Goal: Information Seeking & Learning: Compare options

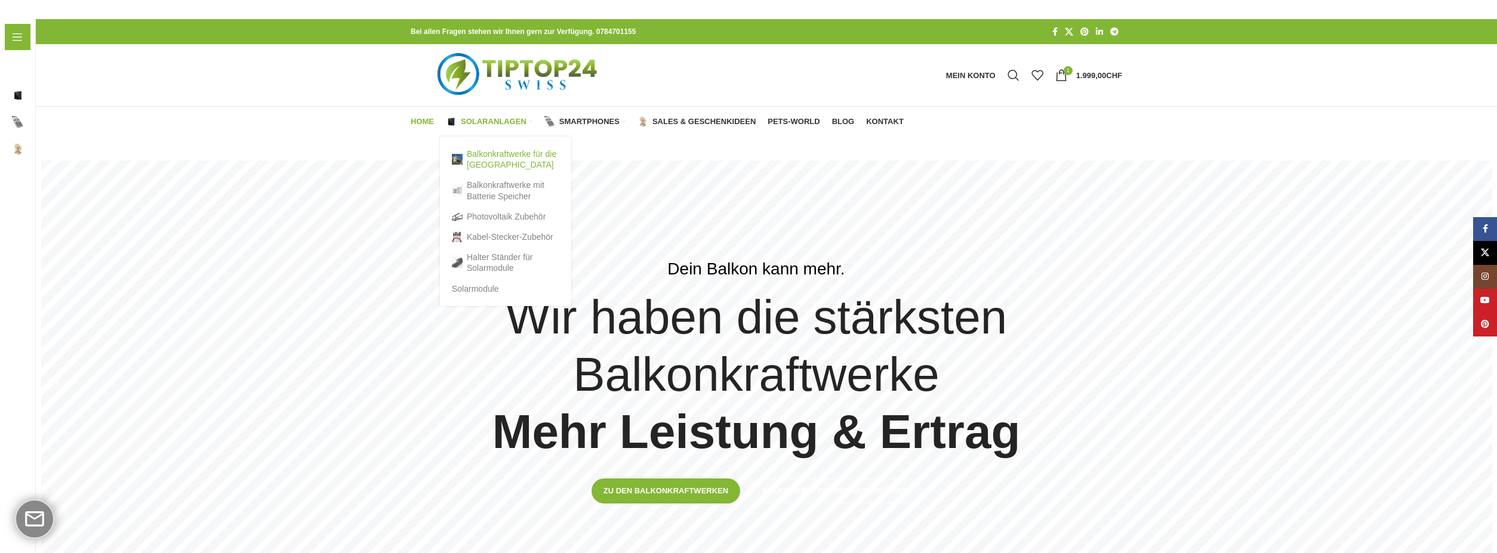
click at [486, 156] on link "Balkonkraftwerke für die [GEOGRAPHIC_DATA]" at bounding box center [505, 159] width 107 height 31
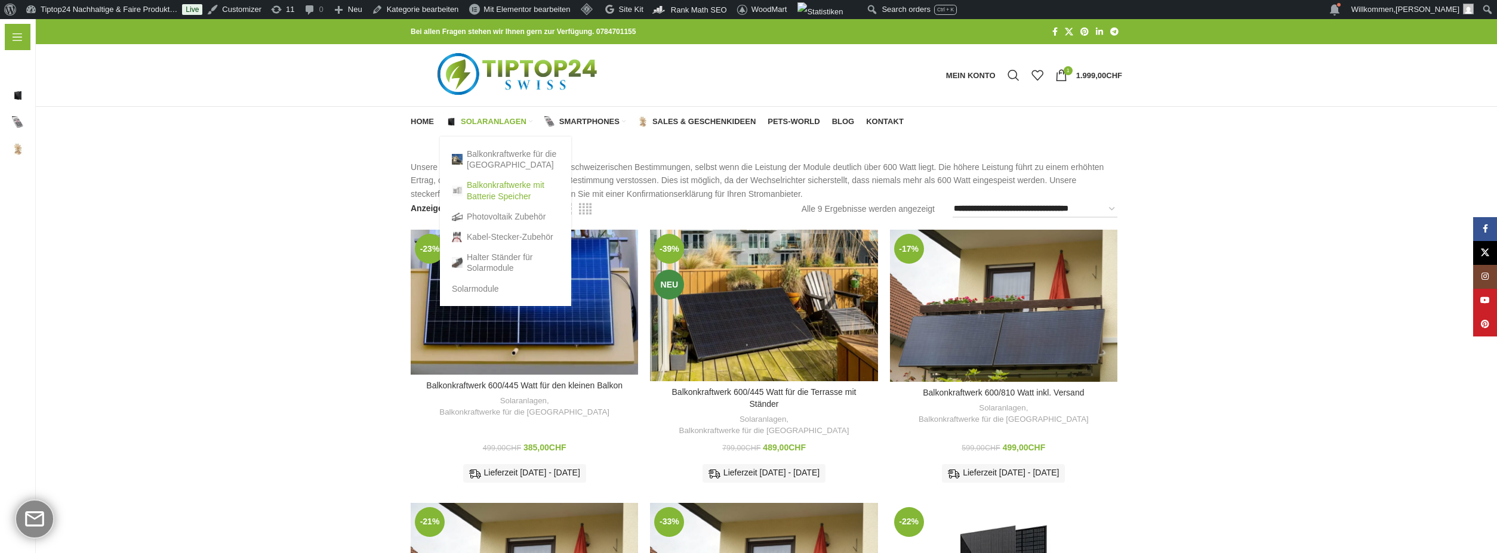
click at [499, 184] on link "Balkonkraftwerke mit Batterie Speicher" at bounding box center [505, 190] width 107 height 31
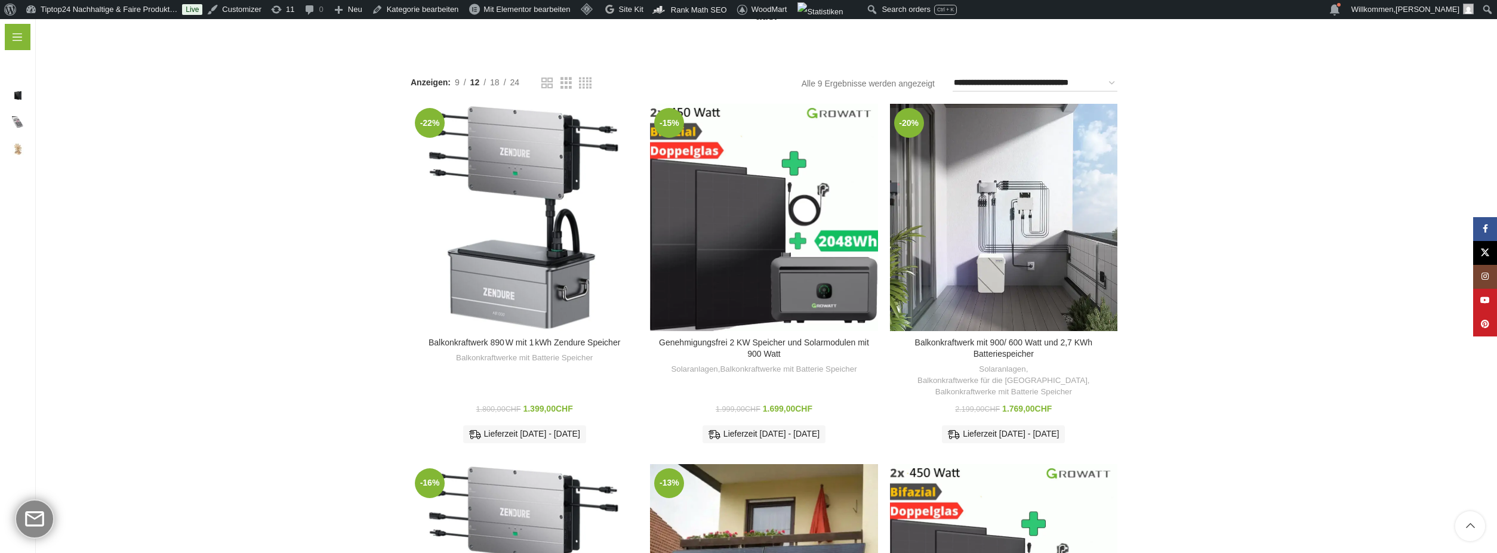
scroll to position [420, 0]
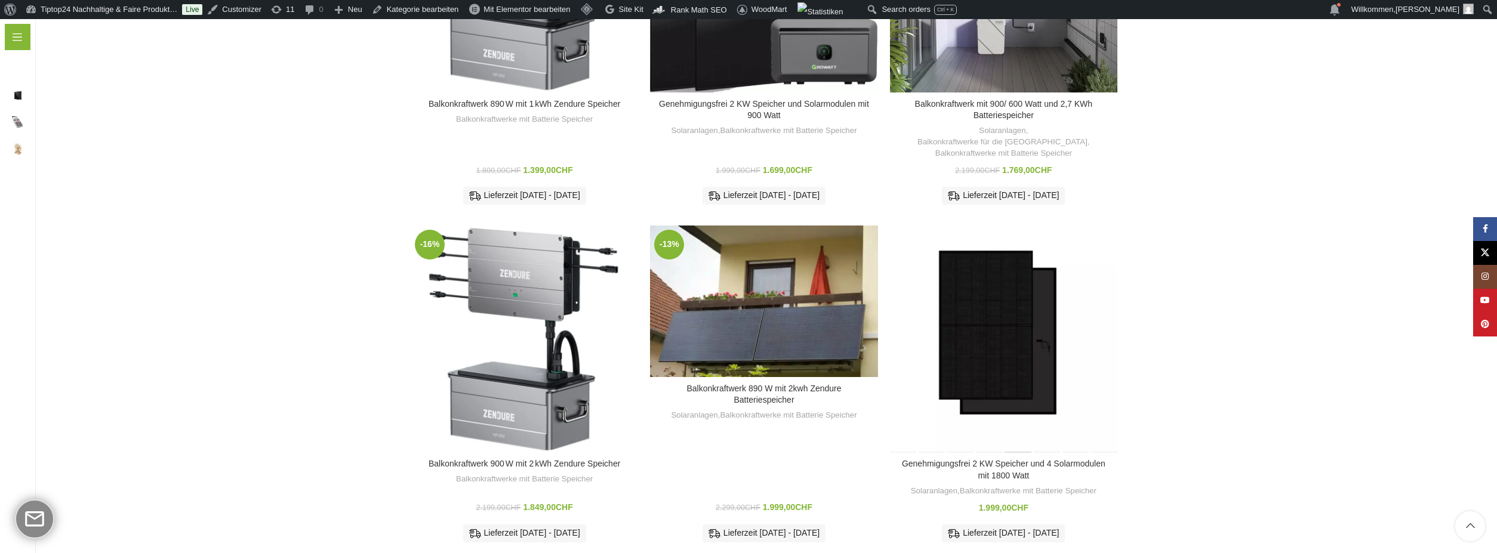
click at [1003, 367] on div "Genehmigungsfrei 2 KW Speicher und 4 Solarmodulen mit 1800 Watt" at bounding box center [1017, 339] width 29 height 227
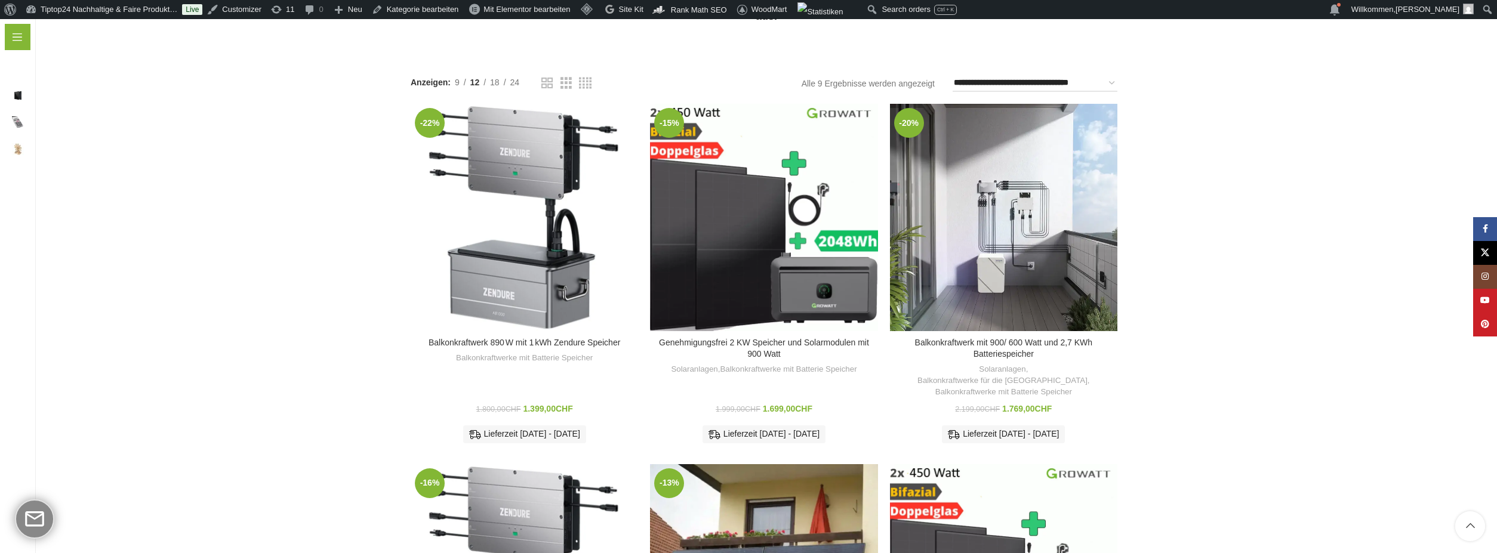
scroll to position [420, 0]
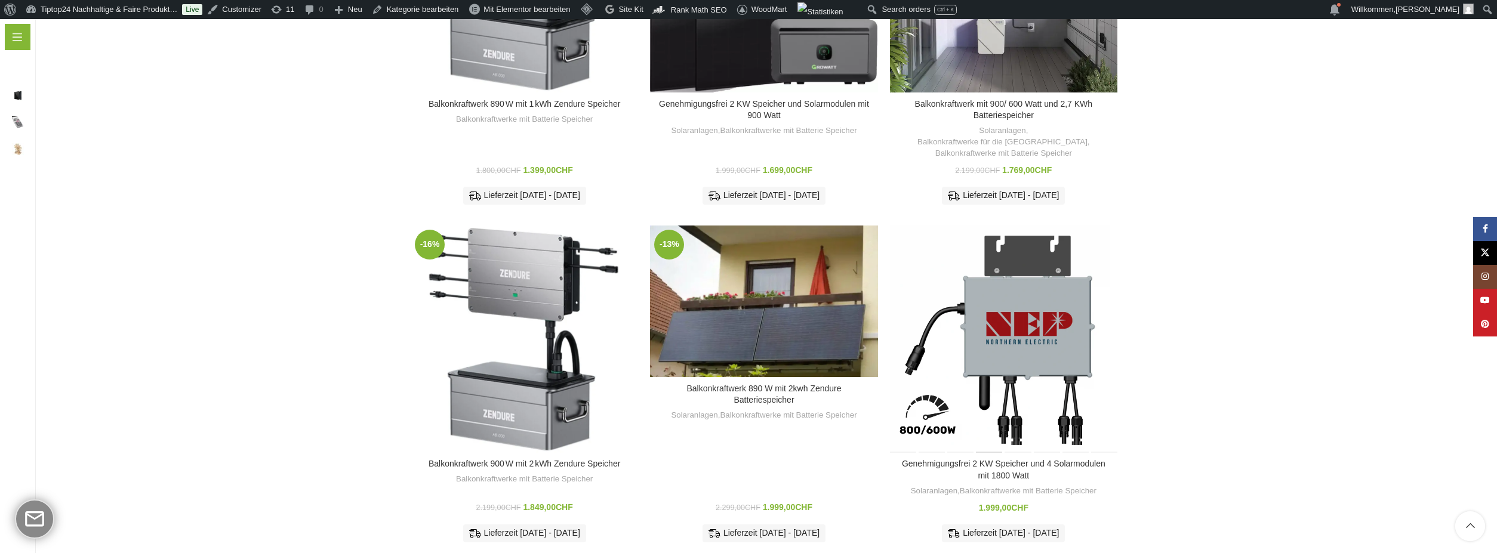
click at [988, 329] on div "Genehmigungsfrei 2 KW Speicher und 4 Solarmodulen mit 1800 Watt" at bounding box center [989, 339] width 29 height 227
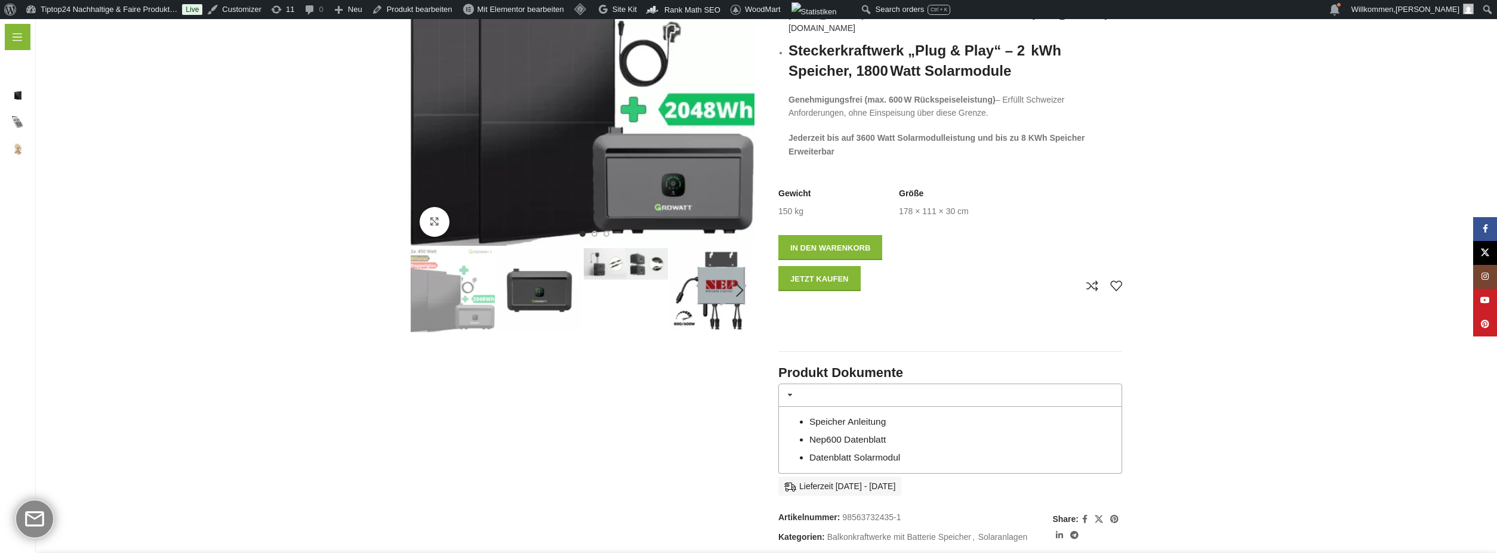
scroll to position [46, 0]
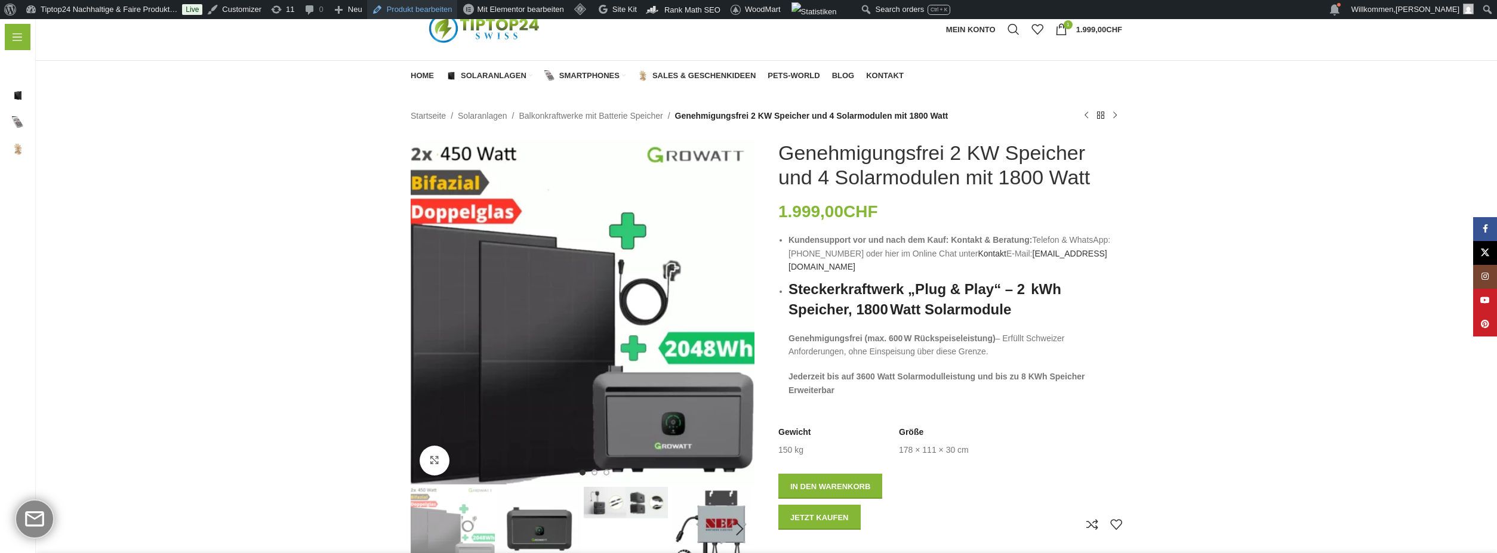
click at [405, 12] on link "Produkt bearbeiten" at bounding box center [412, 9] width 90 height 19
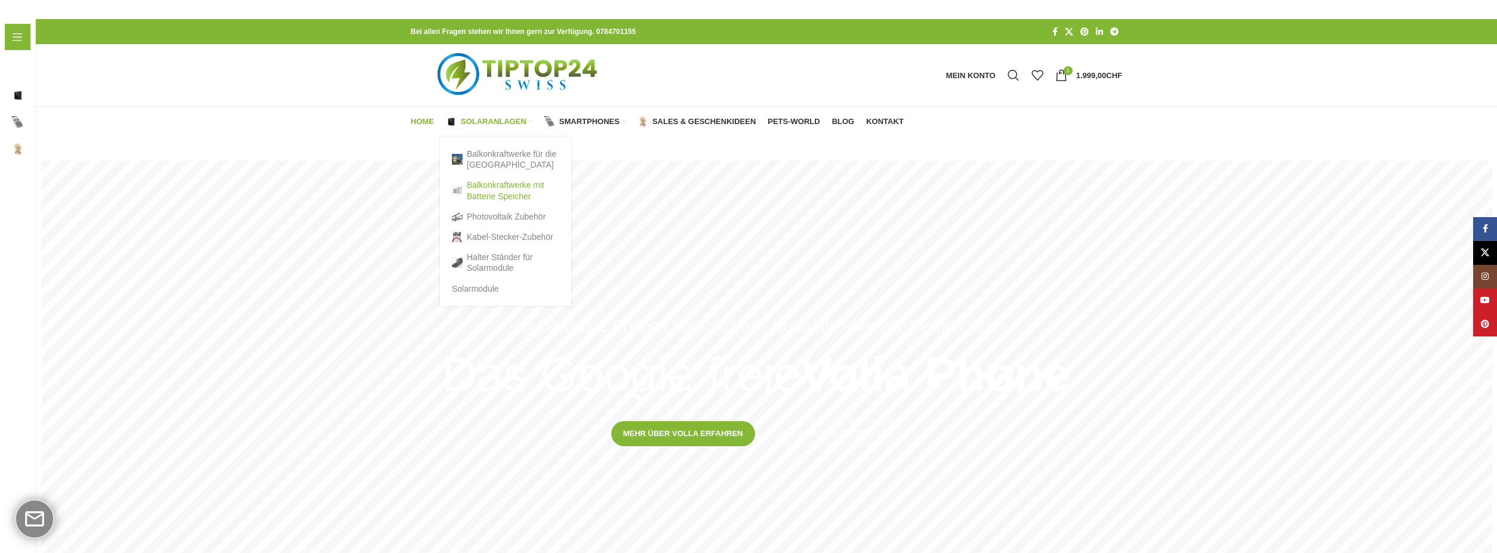
click at [483, 196] on link "Balkonkraftwerke mit Batterie Speicher" at bounding box center [505, 190] width 107 height 31
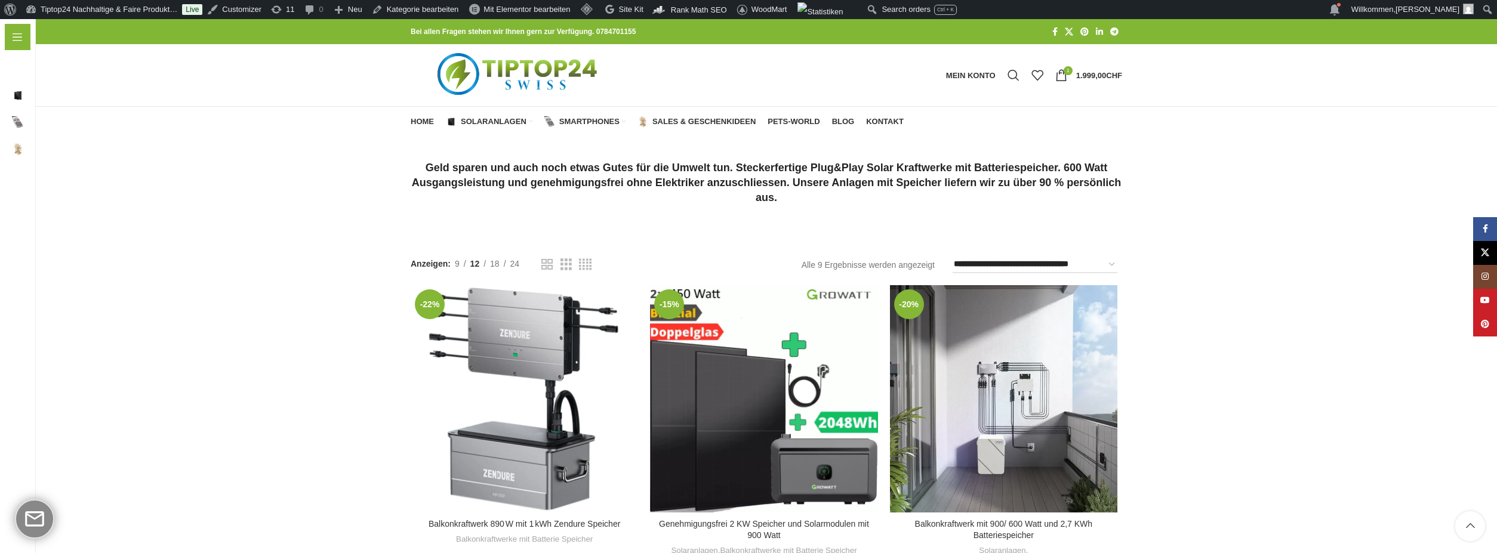
scroll to position [239, 0]
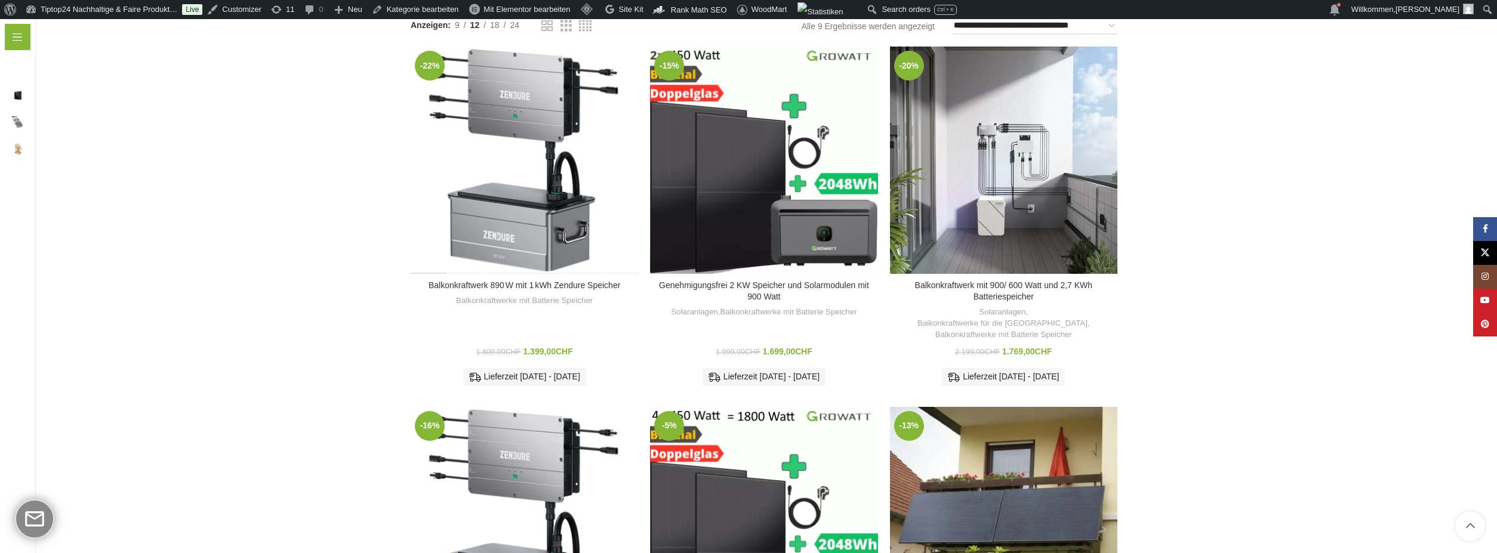
click at [507, 275] on div "Zum Vergleich hinzufügen" at bounding box center [524, 289] width 227 height 28
click at [506, 289] on div "Balkonkraftwerk 890 W mit 1 kWh Zendure Speicher Balkonkraftwerke mit Batterie …" at bounding box center [524, 337] width 227 height 113
click at [504, 284] on link "Balkonkraftwerk 890 W mit 1 kWh Zendure Speicher" at bounding box center [525, 286] width 192 height 10
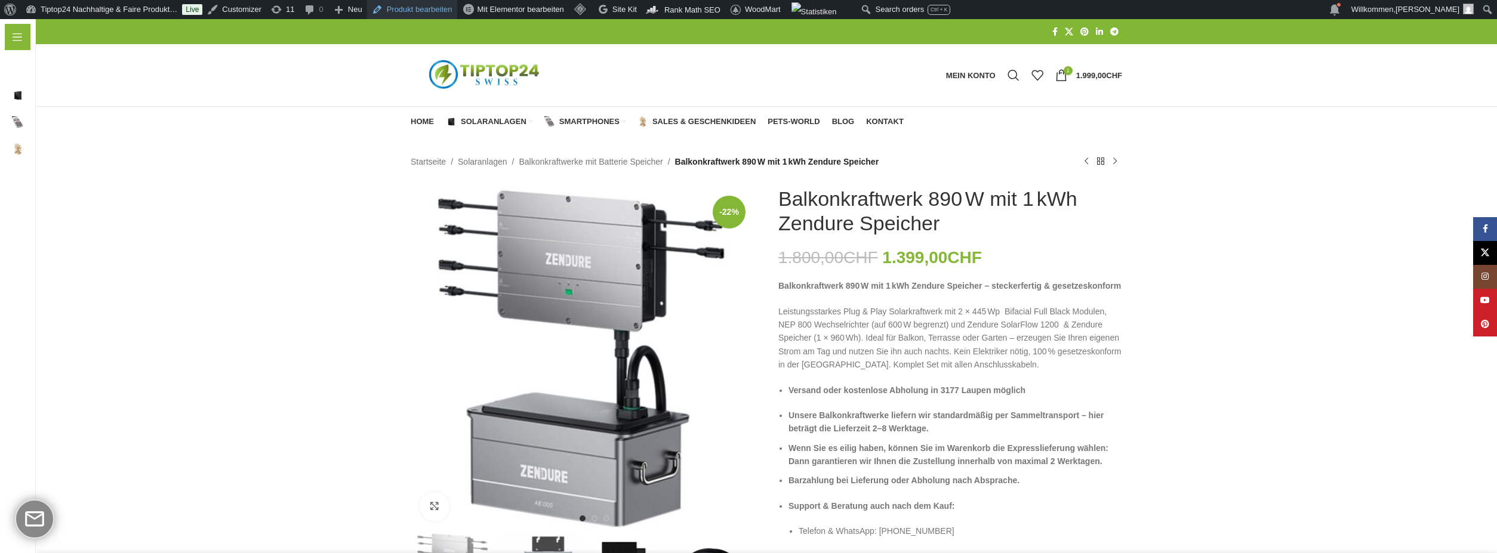
click at [412, 7] on link "Produkt bearbeiten" at bounding box center [412, 9] width 90 height 19
